Goal: Go to known website: Access a specific website the user already knows

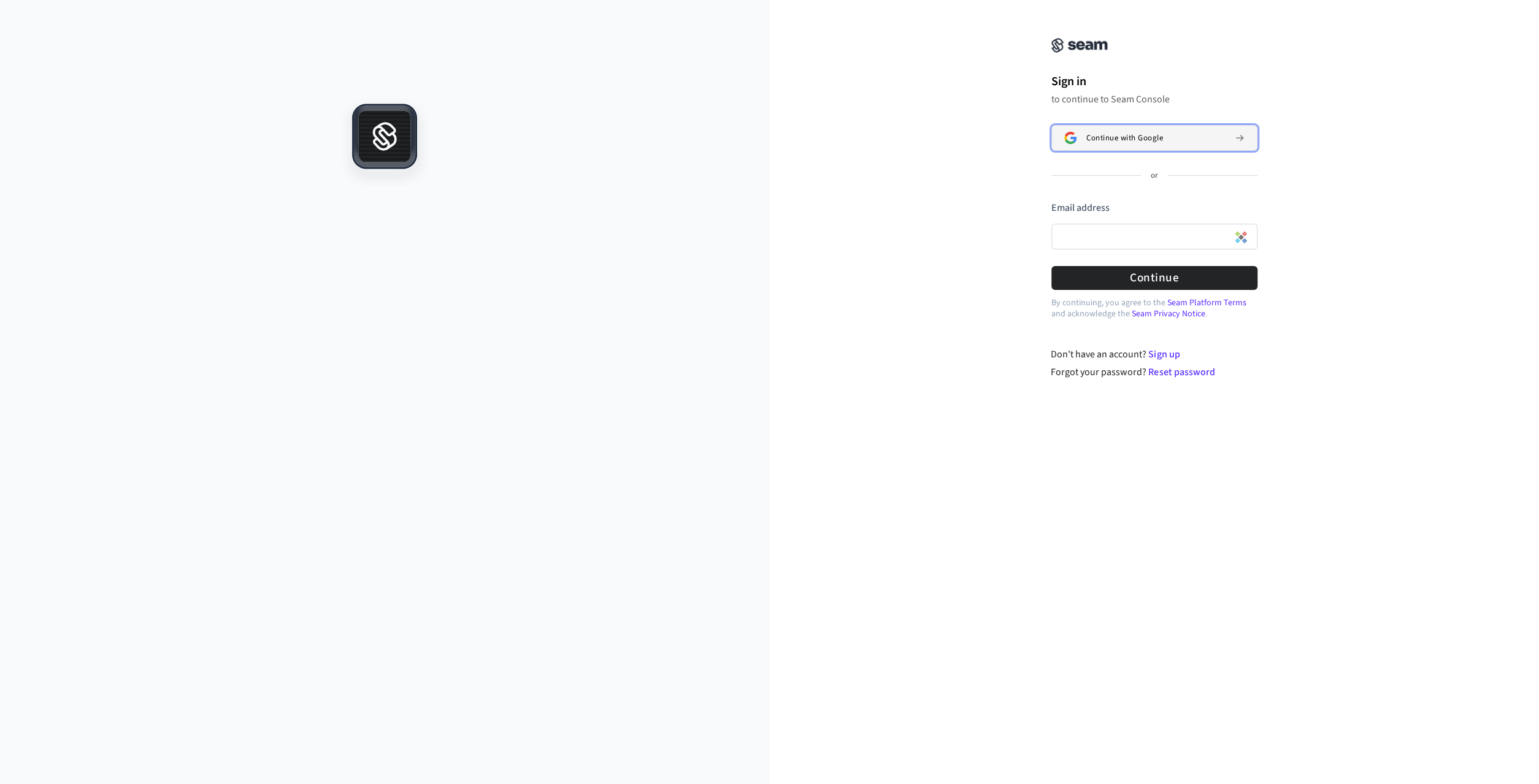
click at [1074, 135] on img at bounding box center [1070, 138] width 13 height 13
